Goal: Task Accomplishment & Management: Manage account settings

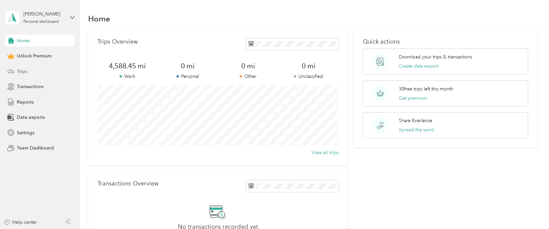
click at [25, 71] on span "Trips" at bounding box center [22, 71] width 10 height 7
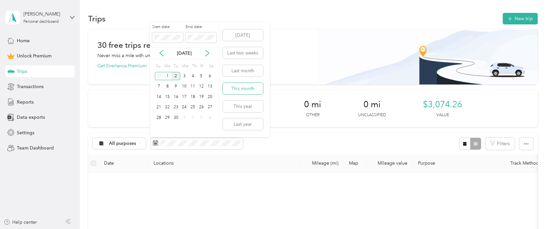
click at [241, 88] on button "This month" at bounding box center [243, 89] width 40 height 12
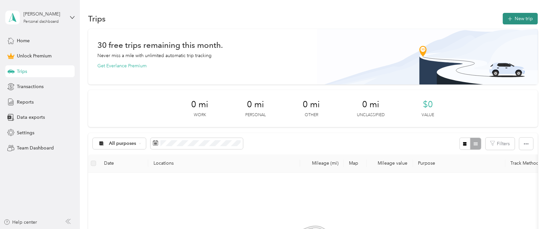
click at [515, 15] on button "New trip" at bounding box center [520, 19] width 35 height 12
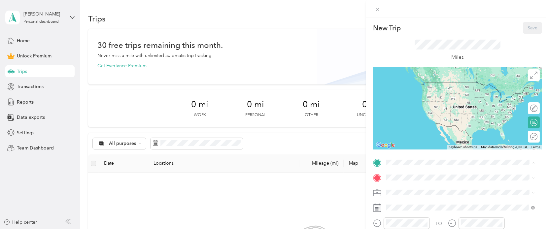
click at [419, 91] on span "[STREET_ADDRESS][US_STATE][US_STATE]" at bounding box center [443, 93] width 90 height 6
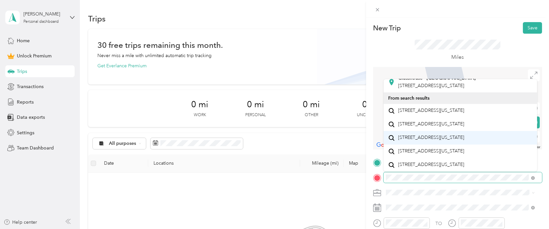
scroll to position [297, 0]
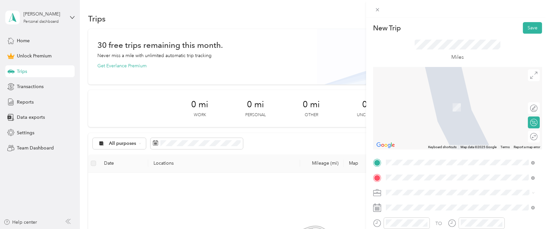
click at [417, 121] on span "[STREET_ADDRESS][US_STATE]" at bounding box center [431, 124] width 66 height 6
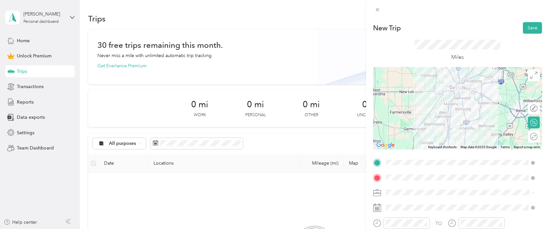
click at [395, 97] on span "Work" at bounding box center [393, 100] width 11 height 6
click at [538, 135] on div "Round trip" at bounding box center [538, 136] width 0 height 7
click at [527, 136] on div at bounding box center [531, 136] width 14 height 7
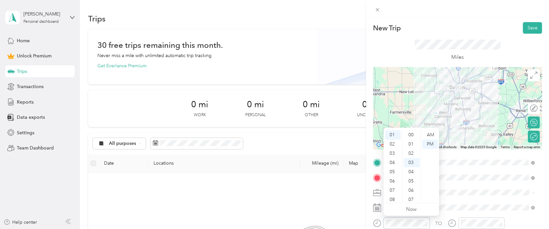
scroll to position [28, 0]
click at [395, 162] on div "04" at bounding box center [393, 162] width 16 height 9
click at [411, 136] on div "00" at bounding box center [412, 134] width 16 height 9
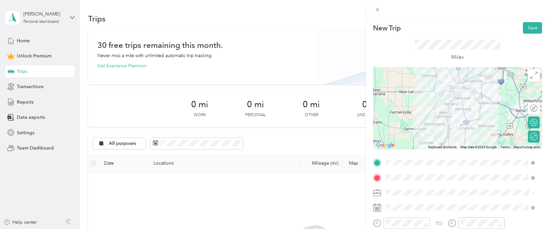
scroll to position [9, 0]
click at [486, 188] on div "30" at bounding box center [487, 186] width 16 height 9
click at [467, 163] on div "04" at bounding box center [468, 162] width 16 height 9
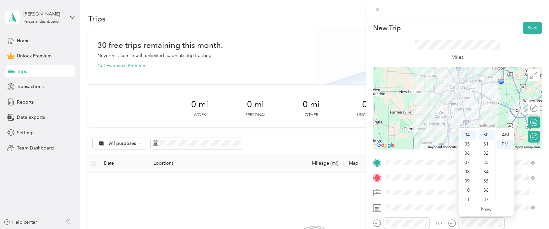
click at [440, 222] on div "TO" at bounding box center [439, 223] width 7 height 7
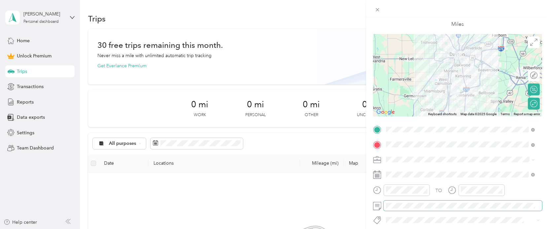
scroll to position [0, 0]
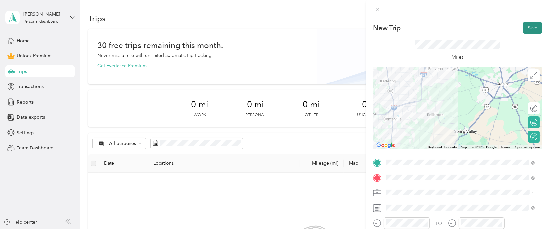
click at [530, 28] on button "Save" at bounding box center [532, 28] width 19 height 12
